Goal: Task Accomplishment & Management: Use online tool/utility

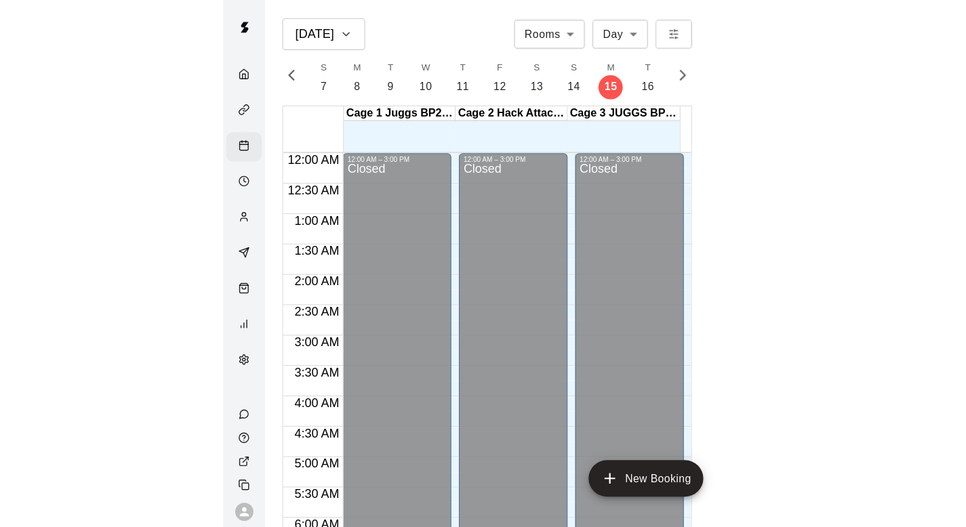
scroll to position [721, 0]
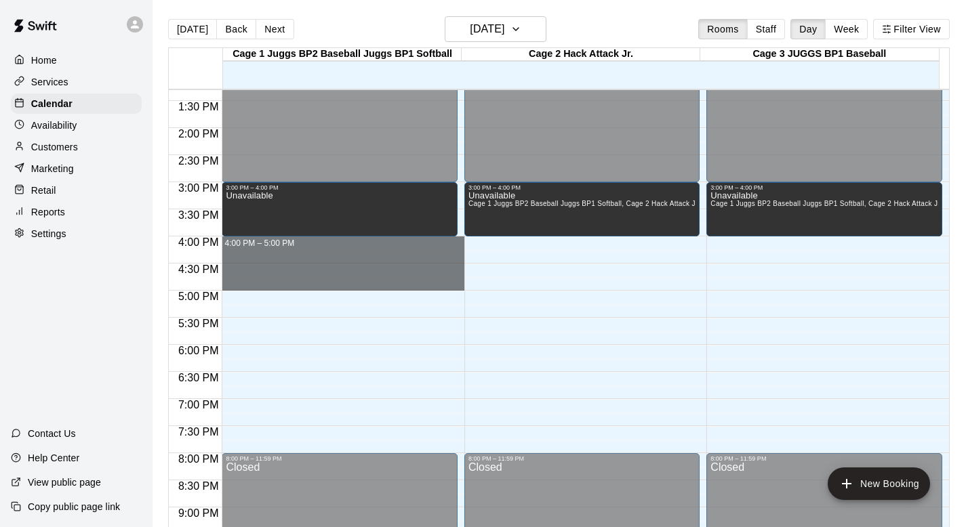
drag, startPoint x: 275, startPoint y: 242, endPoint x: 270, endPoint y: 275, distance: 33.5
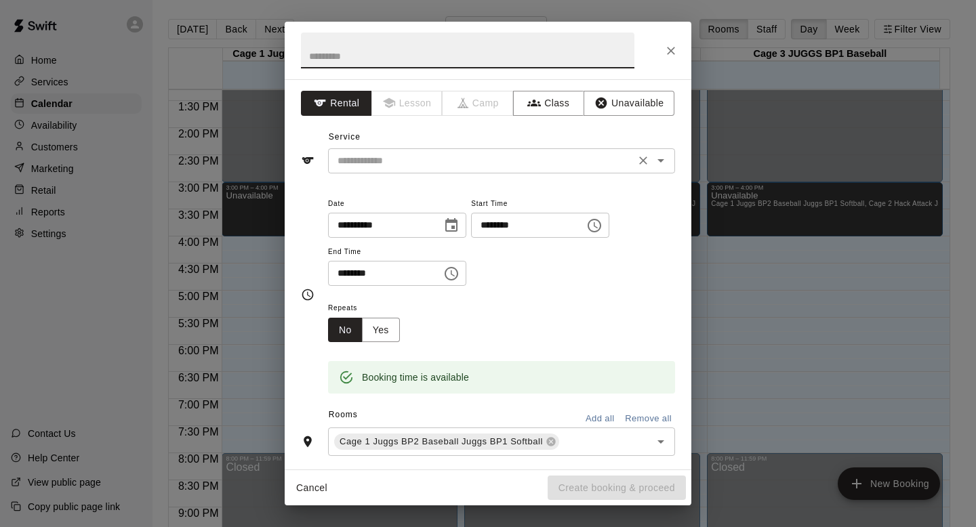
click at [464, 157] on icon "Open" at bounding box center [661, 160] width 16 height 16
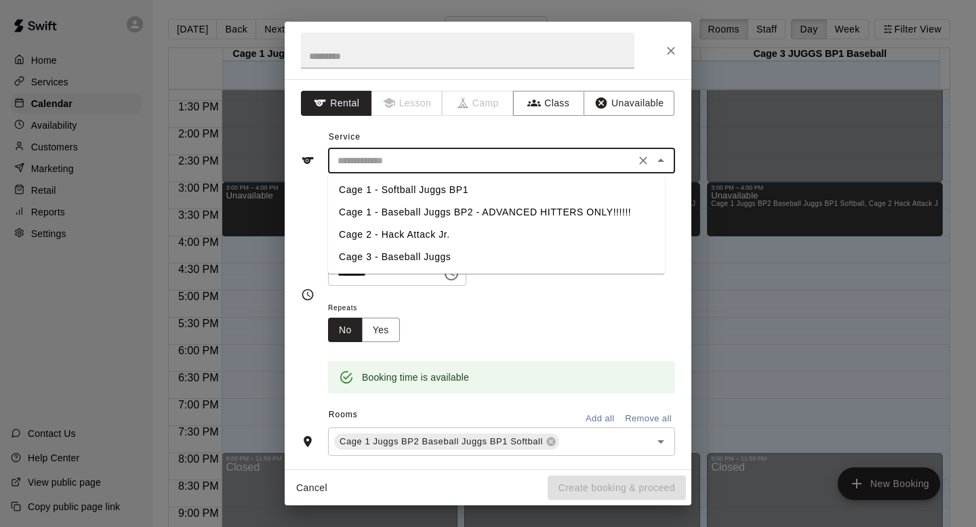
click at [363, 209] on li "Cage 1 - Baseball Juggs BP2 - ADVANCED HITTERS ONLY!!!!!!" at bounding box center [496, 212] width 337 height 22
type input "**********"
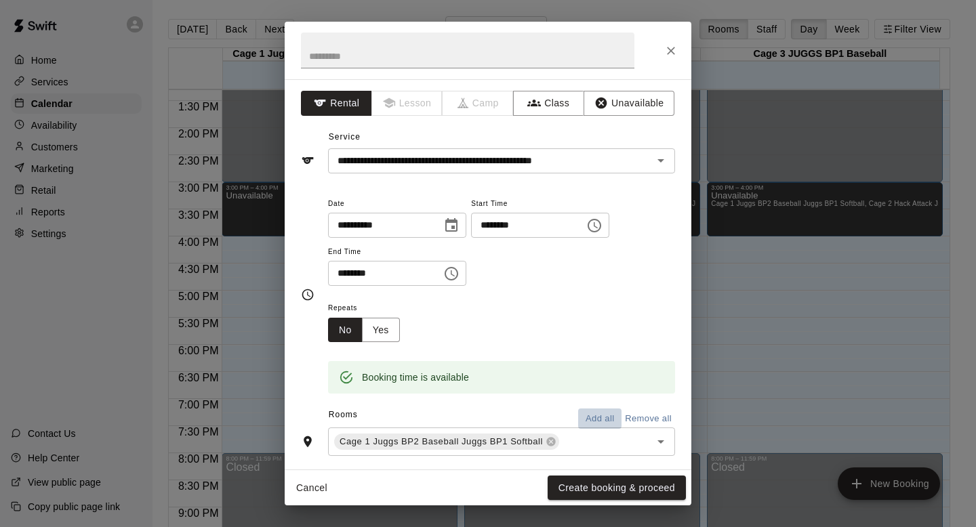
click at [464, 409] on button "Add all" at bounding box center [599, 419] width 43 height 21
click at [464, 470] on div "**********" at bounding box center [488, 263] width 976 height 527
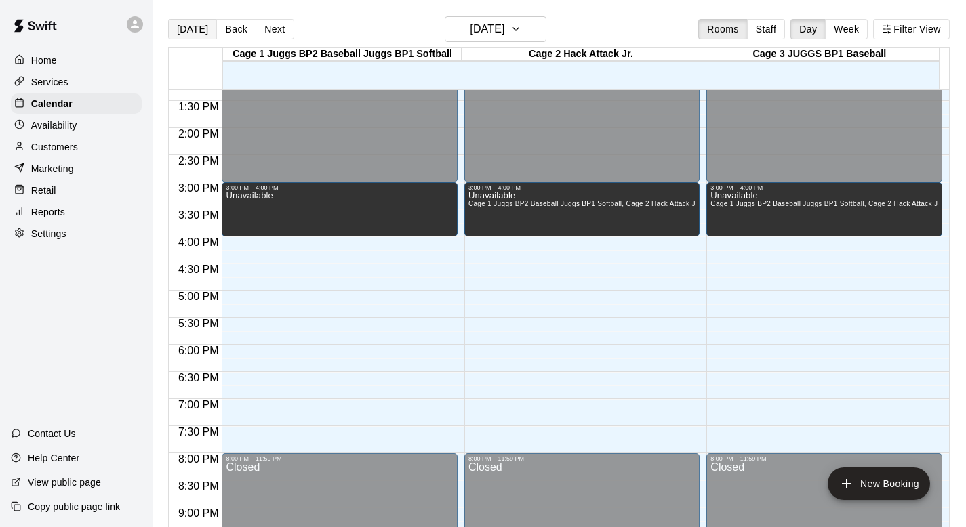
click at [189, 33] on button "[DATE]" at bounding box center [192, 29] width 49 height 20
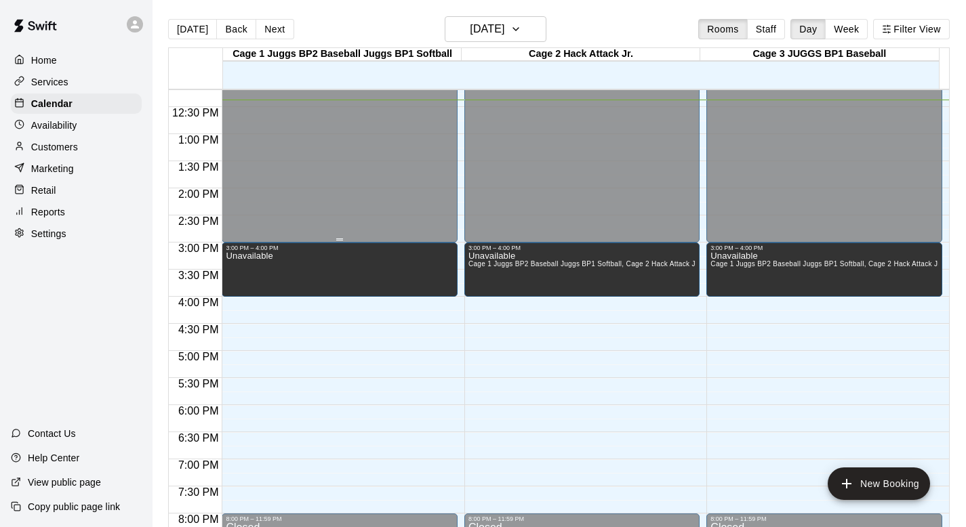
scroll to position [665, 0]
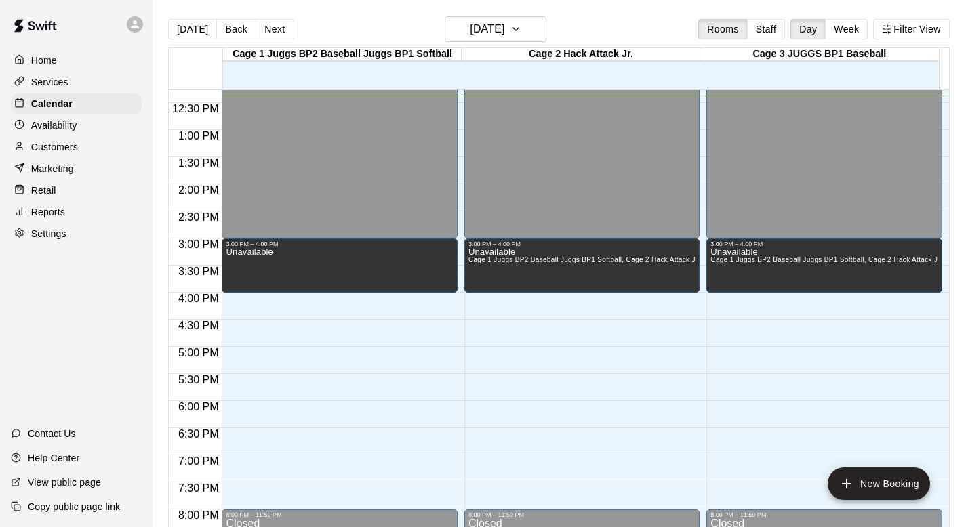
click at [307, 85] on div at bounding box center [342, 82] width 239 height 14
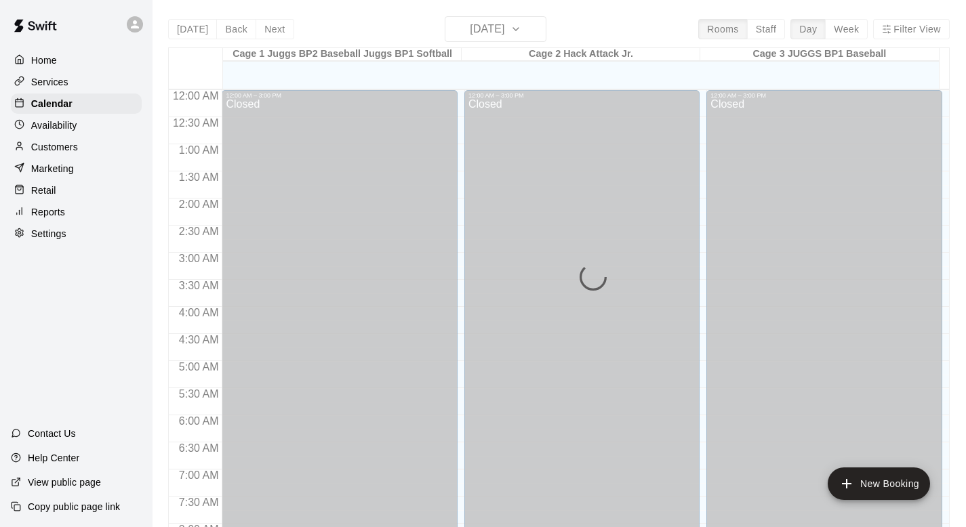
scroll to position [676, 0]
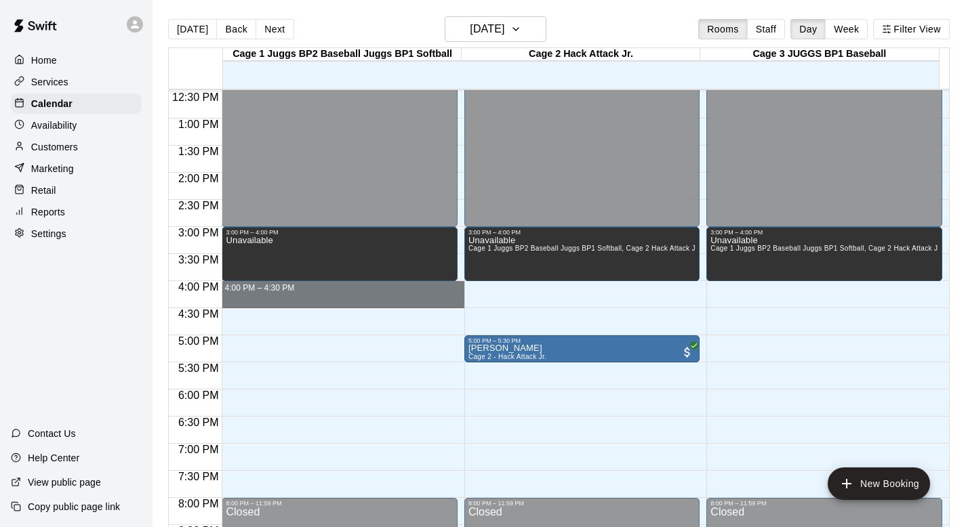
drag, startPoint x: 270, startPoint y: 285, endPoint x: 268, endPoint y: 306, distance: 21.1
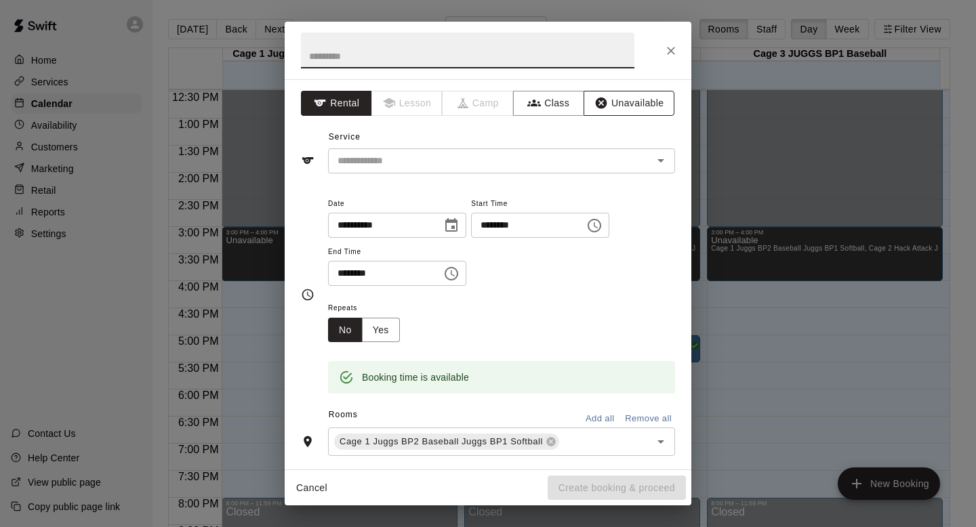
click at [607, 102] on button "Unavailable" at bounding box center [629, 103] width 91 height 25
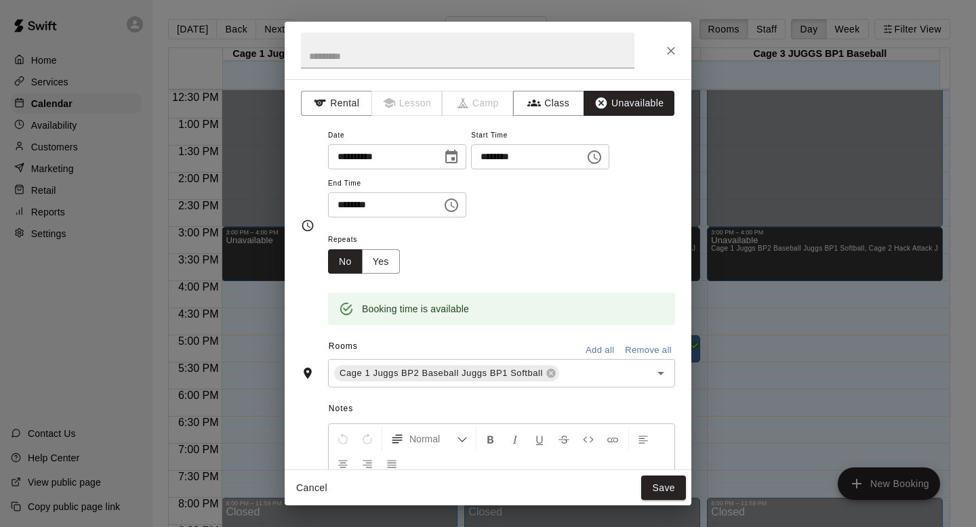
click at [582, 345] on button "Add all" at bounding box center [599, 350] width 43 height 21
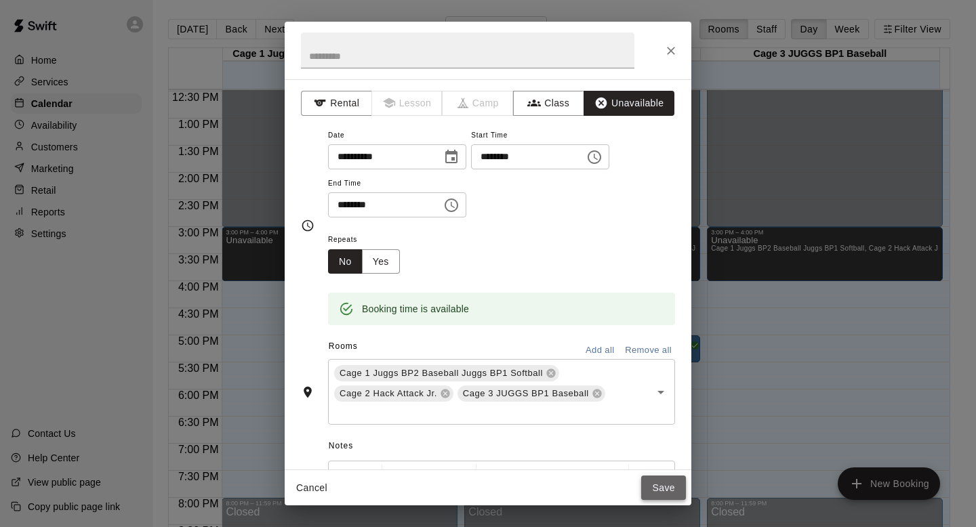
click at [653, 483] on button "Save" at bounding box center [663, 488] width 45 height 25
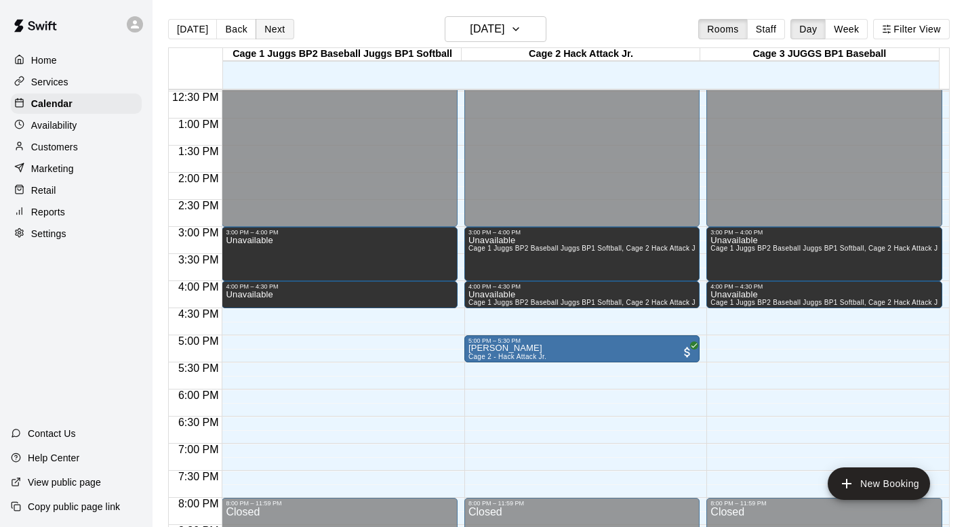
click at [275, 32] on button "Next" at bounding box center [275, 29] width 38 height 20
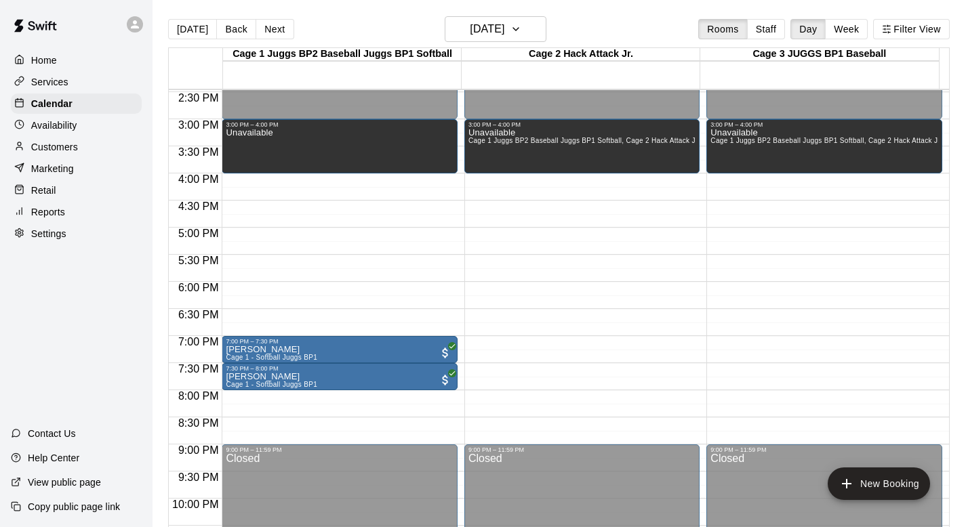
scroll to position [740, 0]
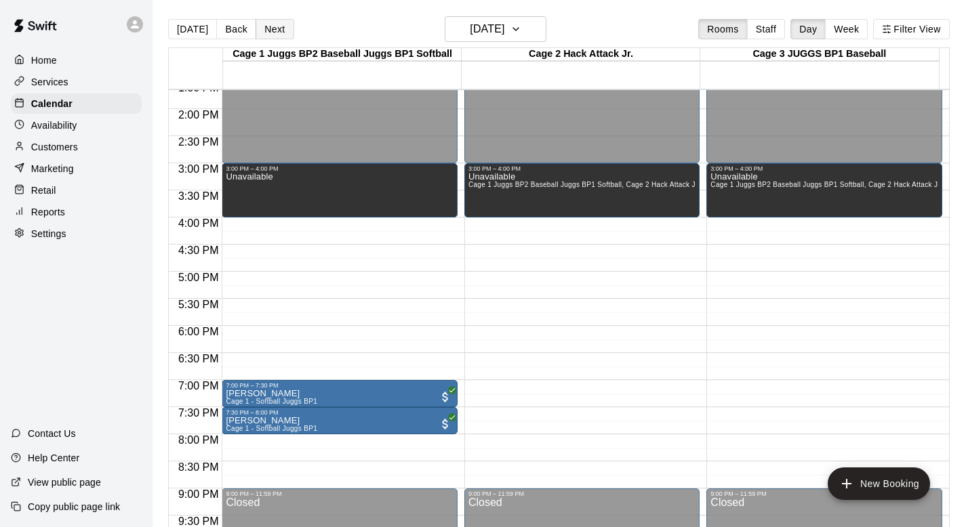
click at [266, 31] on button "Next" at bounding box center [275, 29] width 38 height 20
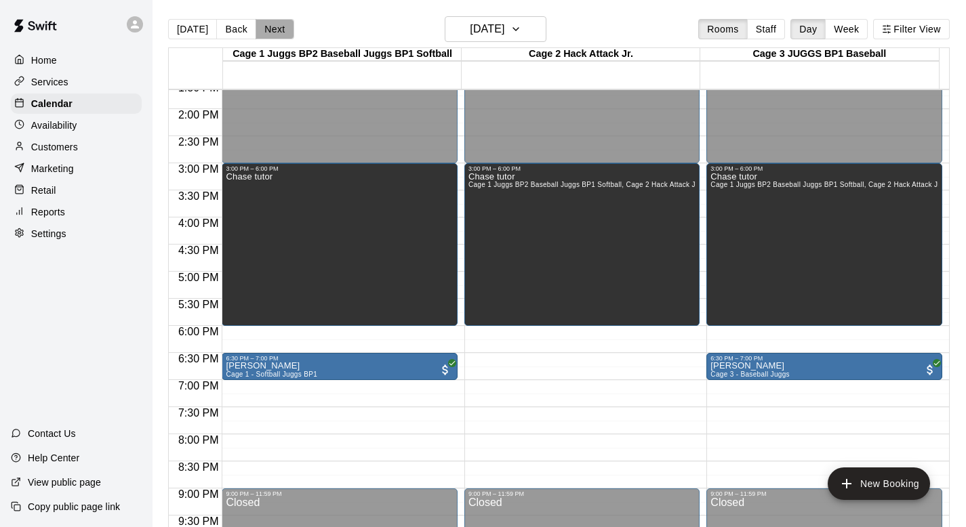
click at [266, 28] on button "Next" at bounding box center [275, 29] width 38 height 20
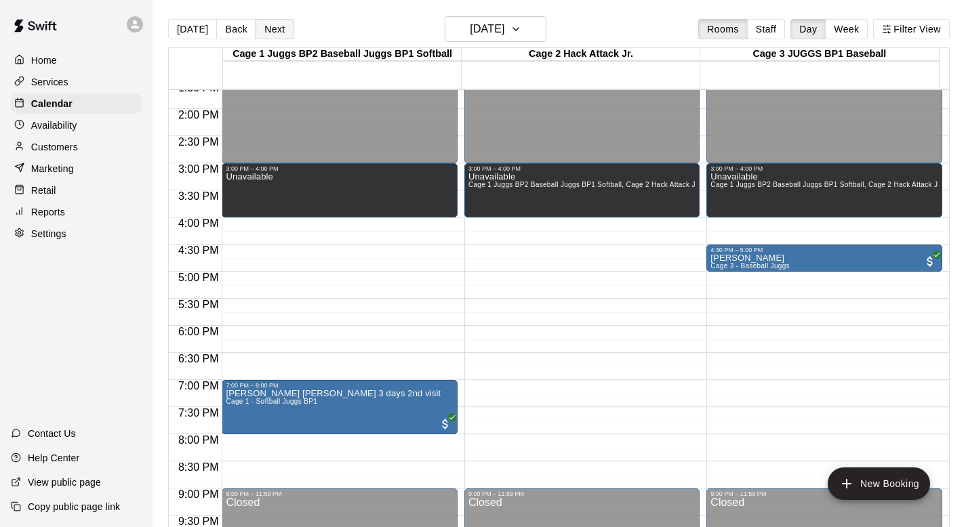
click at [266, 28] on button "Next" at bounding box center [275, 29] width 38 height 20
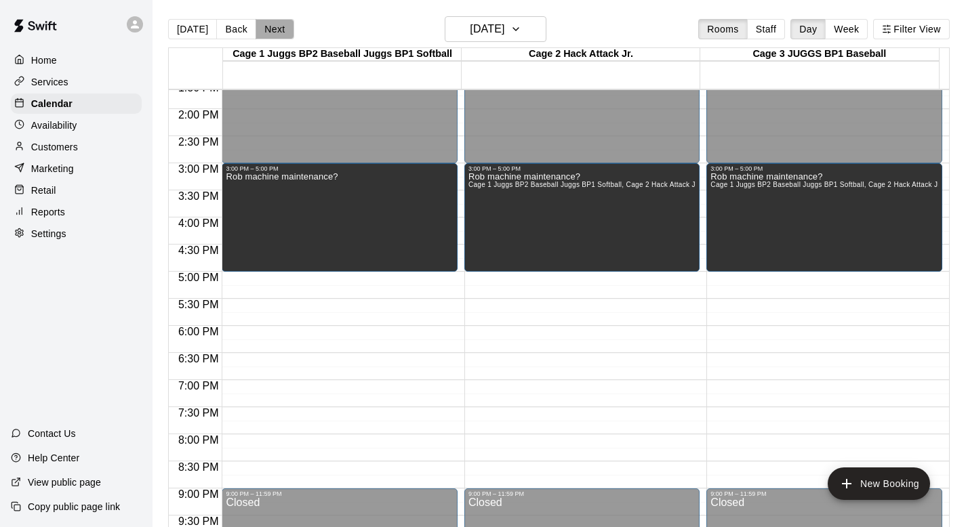
click at [264, 26] on button "Next" at bounding box center [275, 29] width 38 height 20
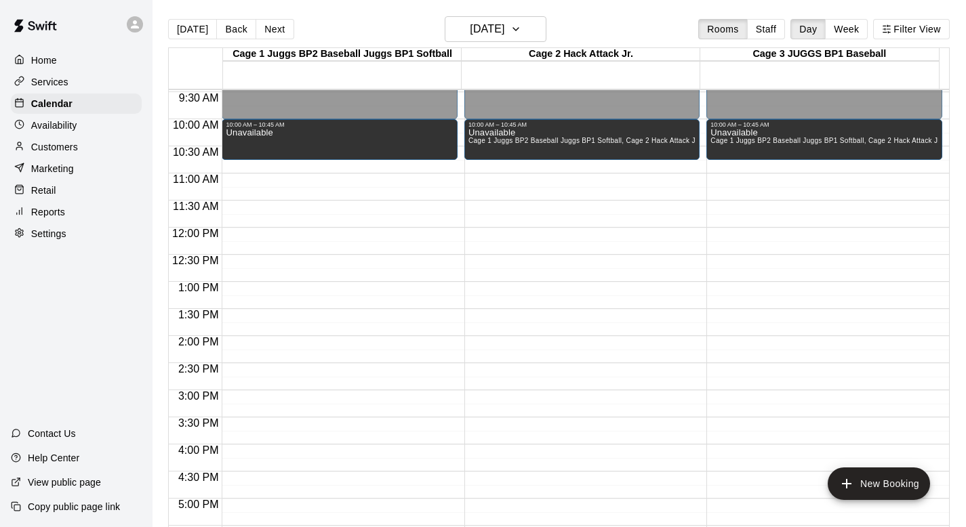
scroll to position [510, 0]
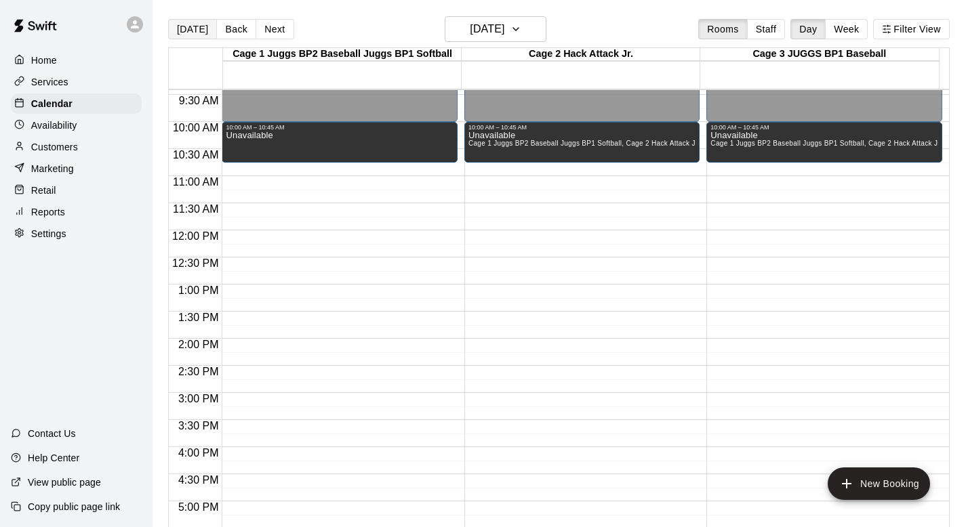
click at [186, 26] on button "[DATE]" at bounding box center [192, 29] width 49 height 20
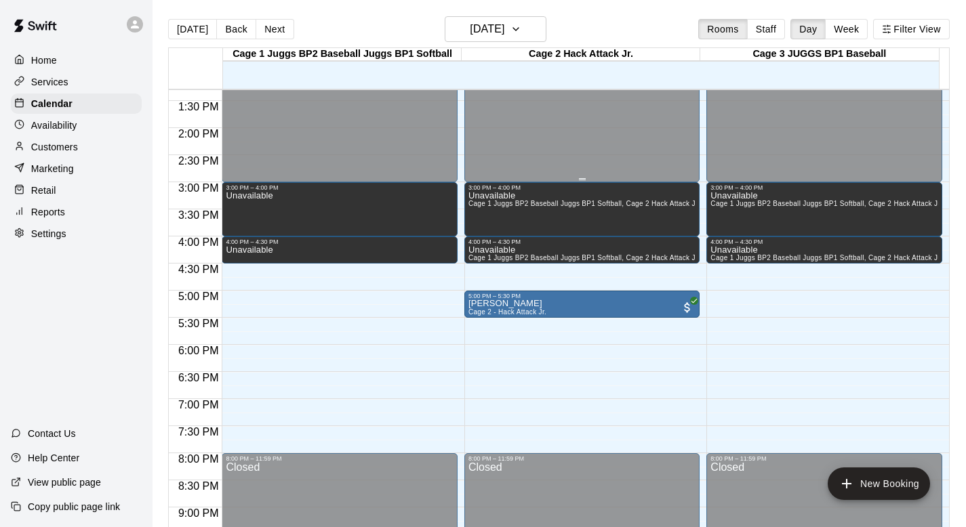
scroll to position [722, 0]
